Goal: Check status: Check status

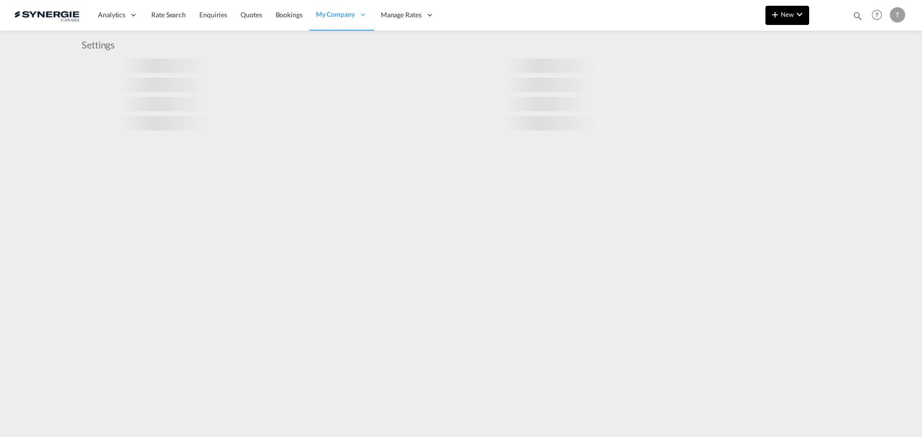
click at [806, 16] on button "New" at bounding box center [787, 15] width 44 height 19
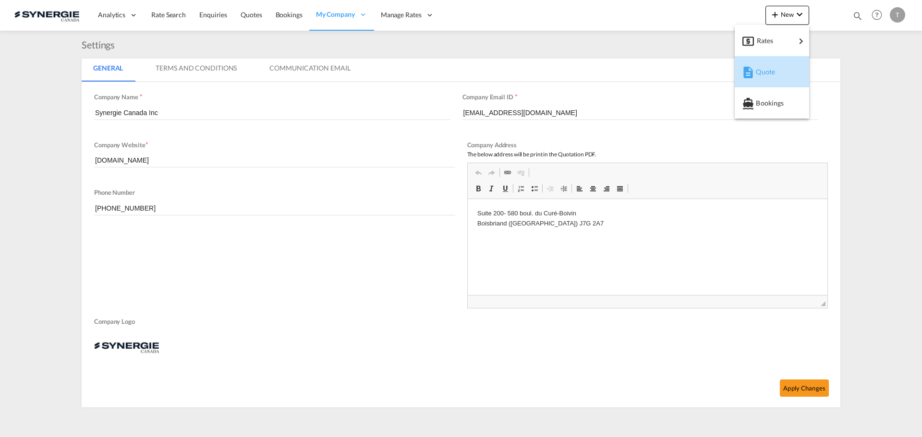
click at [766, 70] on span "Quote" at bounding box center [761, 71] width 11 height 19
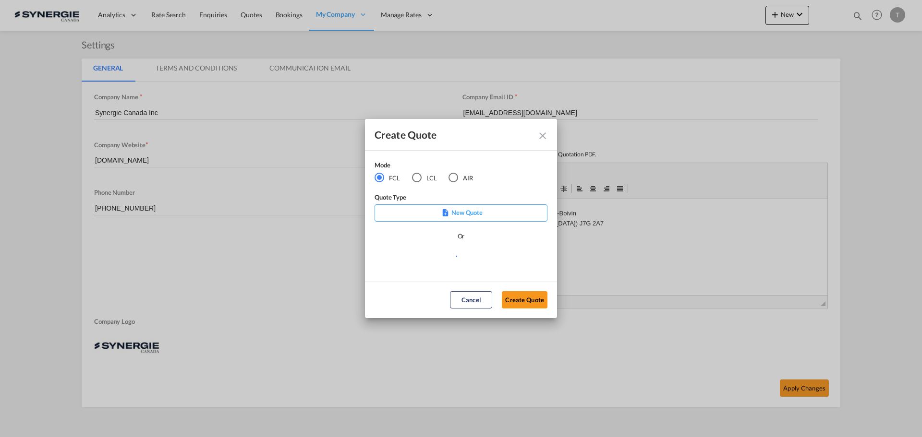
click at [550, 131] on div "Create Quote" at bounding box center [461, 135] width 192 height 32
click at [546, 132] on md-icon "Close dialog" at bounding box center [543, 136] width 12 height 12
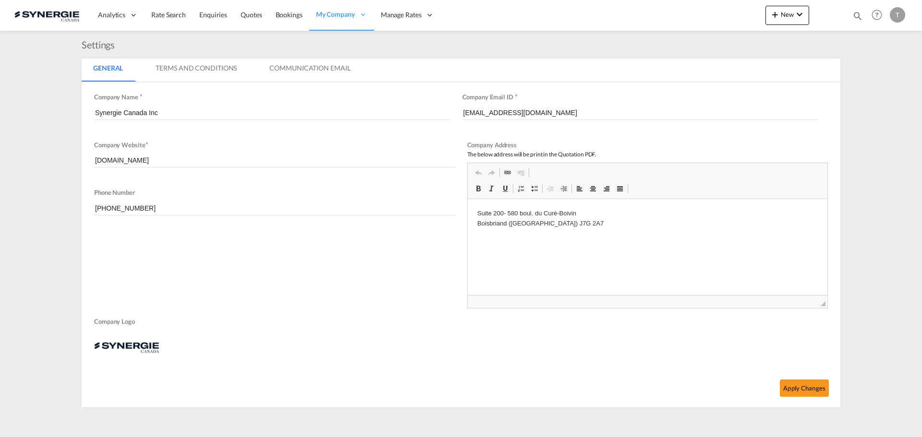
click at [862, 13] on md-icon "icon-magnify" at bounding box center [857, 16] width 11 height 11
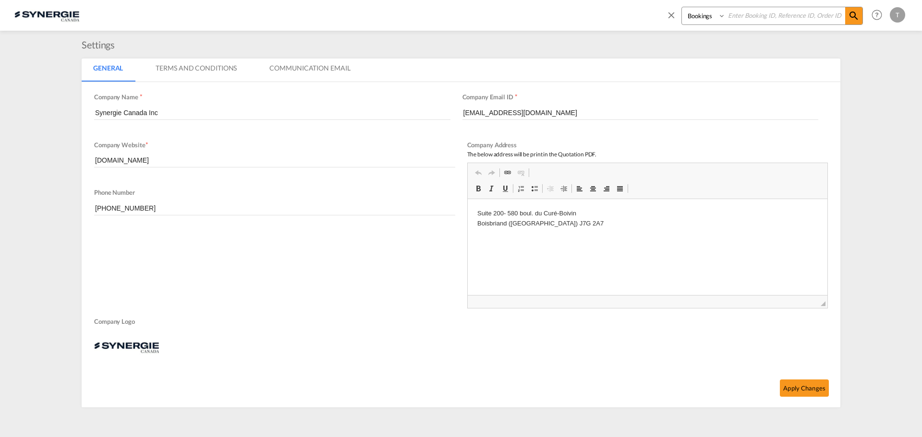
drag, startPoint x: 712, startPoint y: 17, endPoint x: 709, endPoint y: 23, distance: 6.7
click at [712, 17] on select "Bookings Quotes Enquiries" at bounding box center [705, 15] width 46 height 17
select select "Quotes"
click at [682, 7] on select "Bookings Quotes Enquiries" at bounding box center [705, 15] width 46 height 17
click at [761, 15] on input at bounding box center [785, 15] width 120 height 17
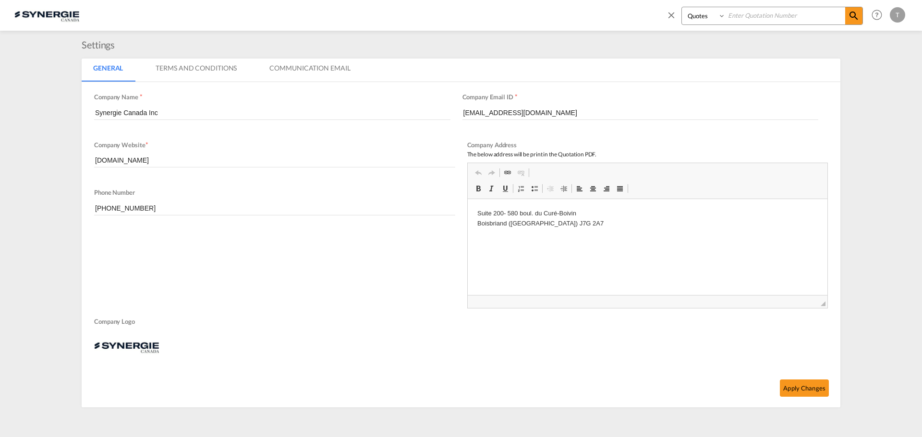
paste input "SYC000014760"
type input "SYC000014760"
click at [856, 16] on md-icon "icon-magnify" at bounding box center [854, 16] width 12 height 12
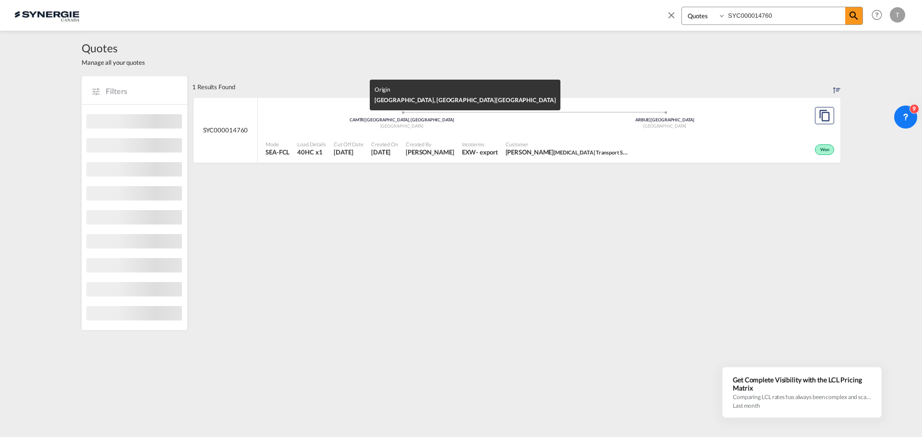
click at [323, 127] on div "Canada" at bounding box center [401, 126] width 263 height 6
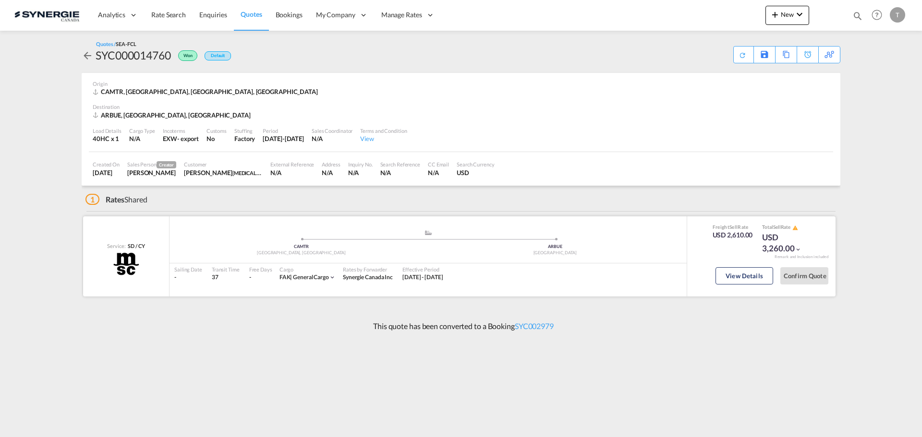
click at [217, 250] on div "[GEOGRAPHIC_DATA], [GEOGRAPHIC_DATA]" at bounding box center [301, 253] width 254 height 6
click at [743, 278] on button "View Details" at bounding box center [744, 275] width 58 height 17
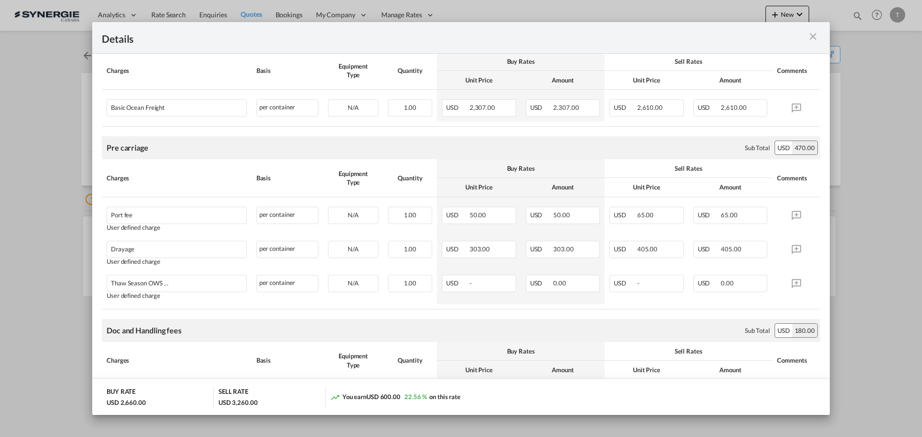
scroll to position [192, 0]
click at [816, 38] on md-icon "icon-close m-3 fg-AAA8AD cursor" at bounding box center [813, 37] width 12 height 12
